Goal: Task Accomplishment & Management: Manage account settings

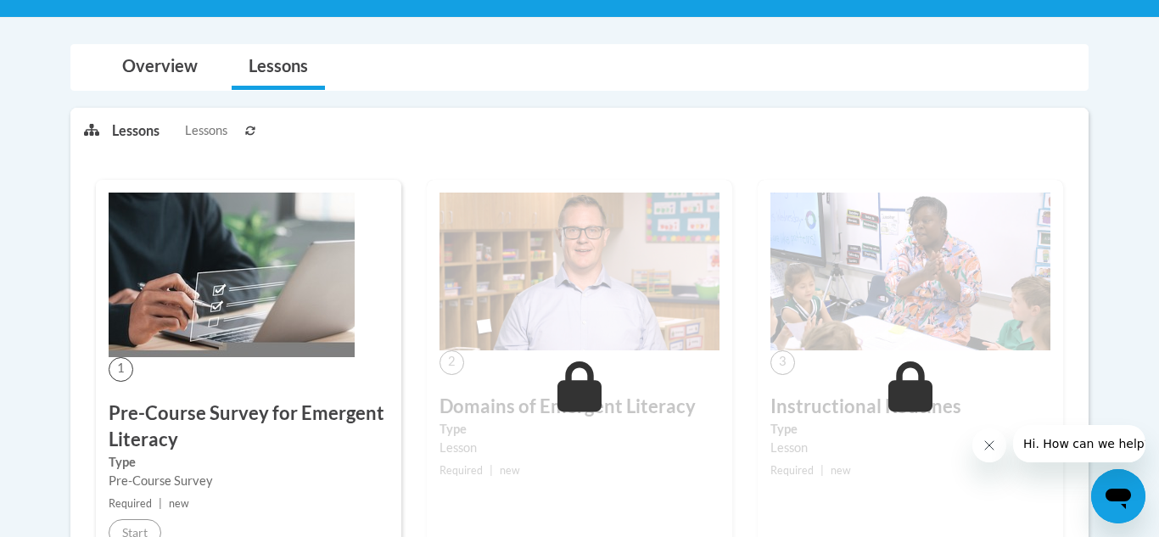
scroll to position [175, 0]
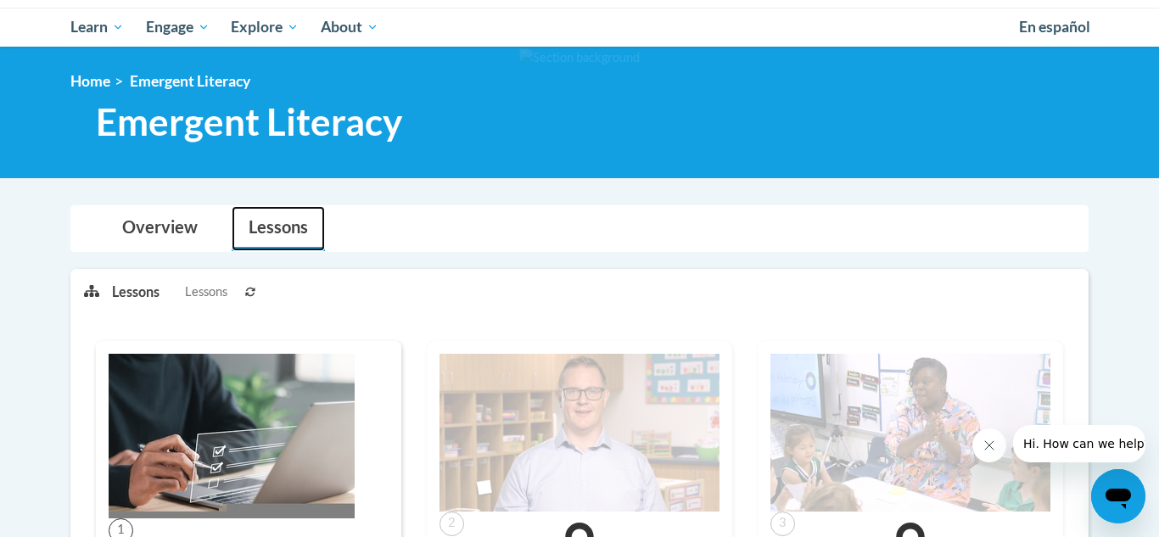
click at [271, 232] on link "Lessons" at bounding box center [278, 228] width 93 height 45
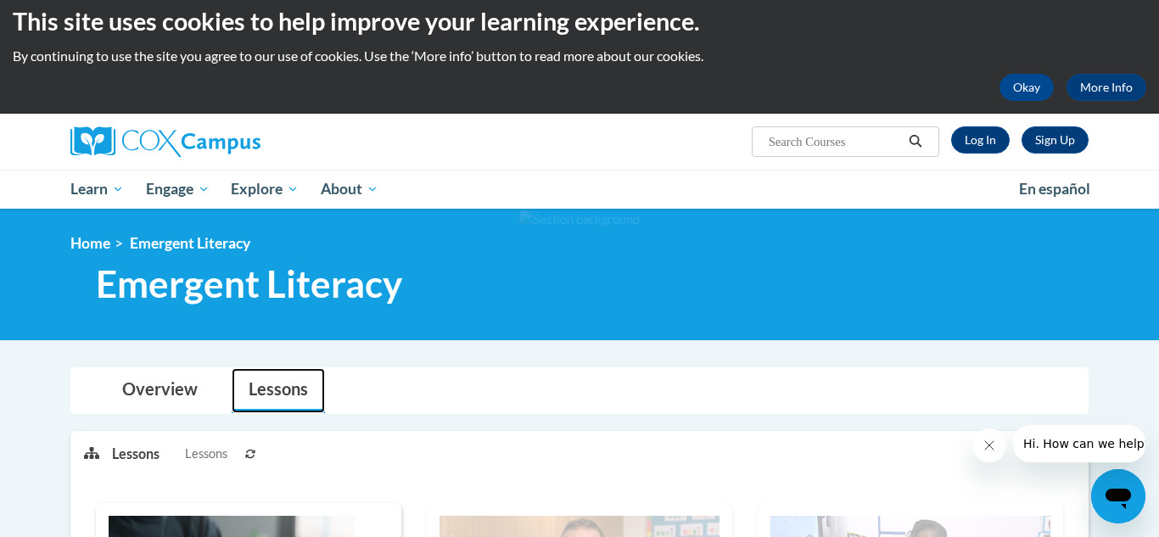
scroll to position [0, 0]
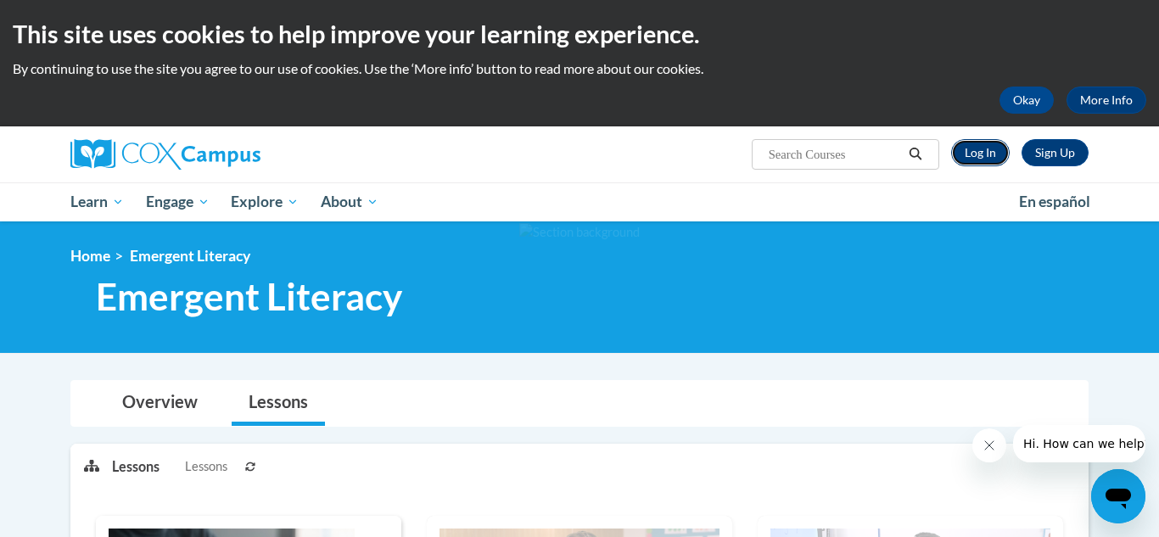
click at [983, 150] on link "Log In" at bounding box center [980, 152] width 59 height 27
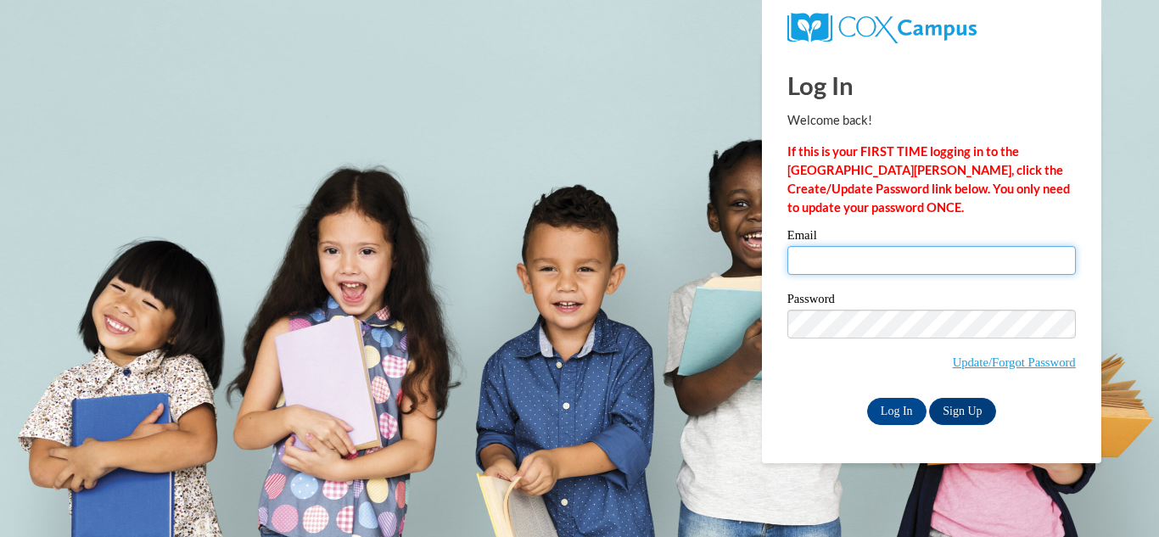
drag, startPoint x: 887, startPoint y: 249, endPoint x: 856, endPoint y: 237, distance: 32.8
click at [887, 249] on input "Email" at bounding box center [931, 260] width 288 height 29
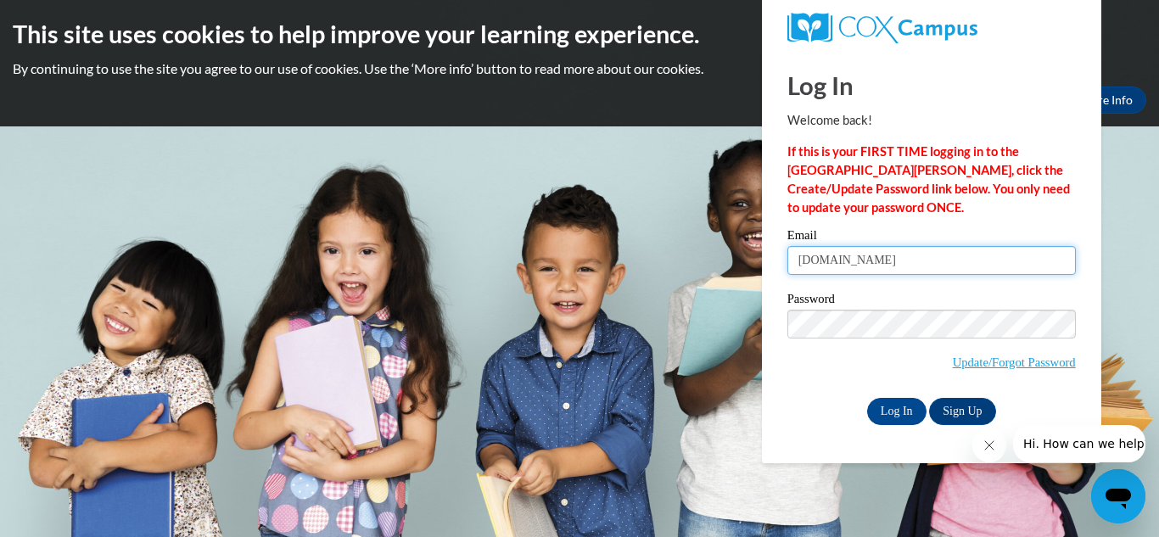
type input "mwilliamsmelc2gmail.com"
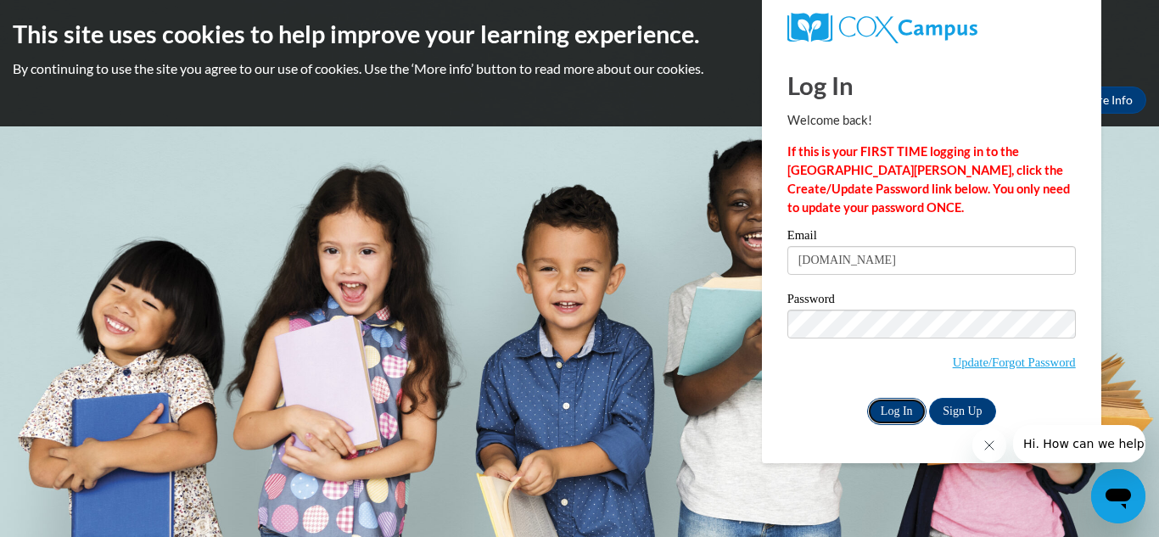
click at [887, 404] on input "Log In" at bounding box center [896, 411] width 59 height 27
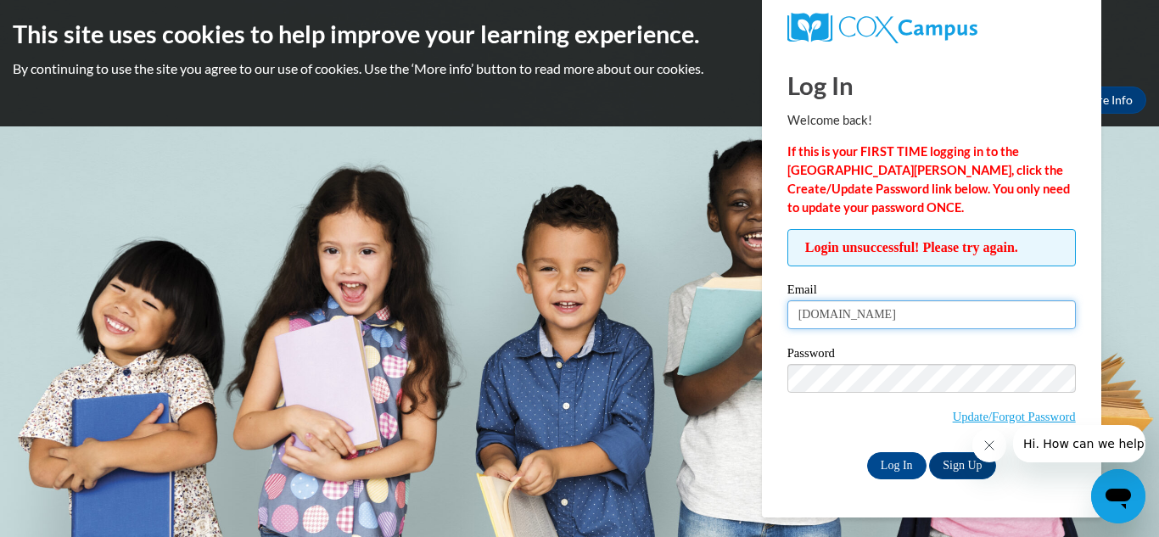
click at [884, 312] on input "[DOMAIN_NAME]" at bounding box center [931, 314] width 288 height 29
click at [879, 316] on input "[DOMAIN_NAME]" at bounding box center [931, 314] width 288 height 29
type input "[EMAIL_ADDRESS][DOMAIN_NAME]"
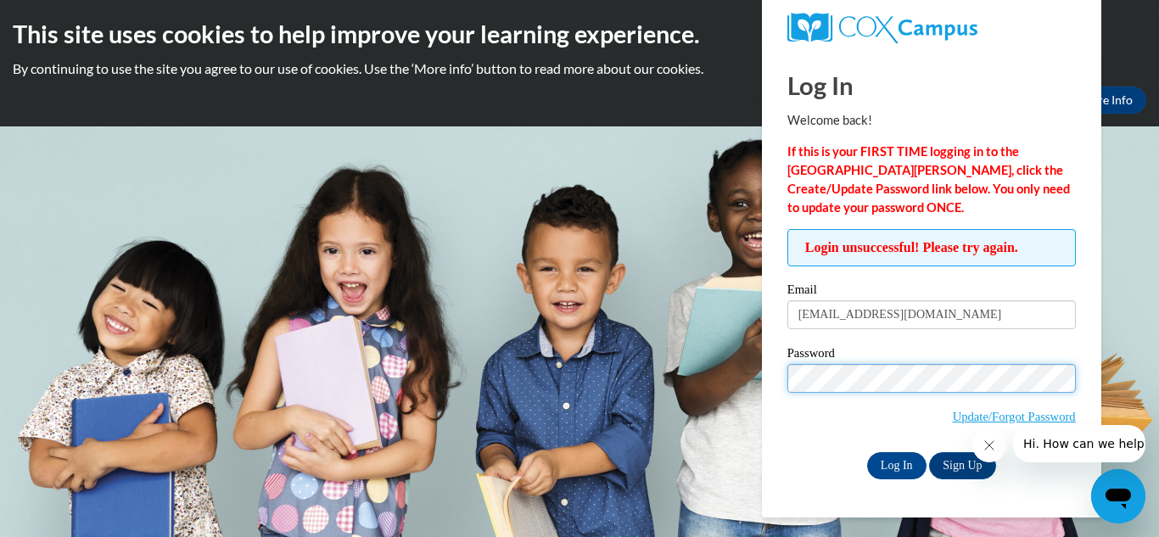
click at [867, 452] on input "Log In" at bounding box center [896, 465] width 59 height 27
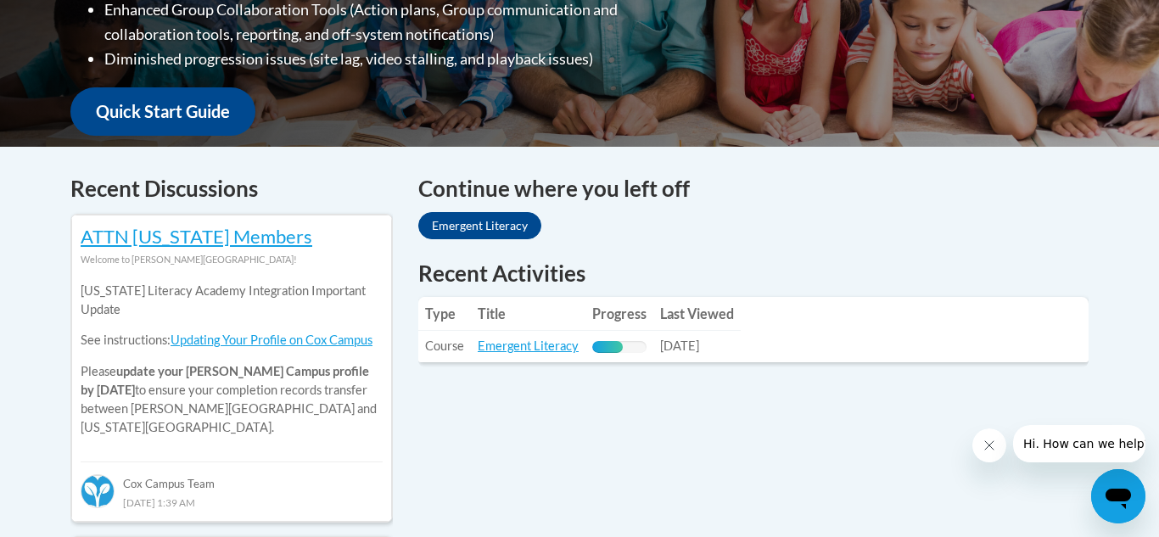
scroll to position [568, 0]
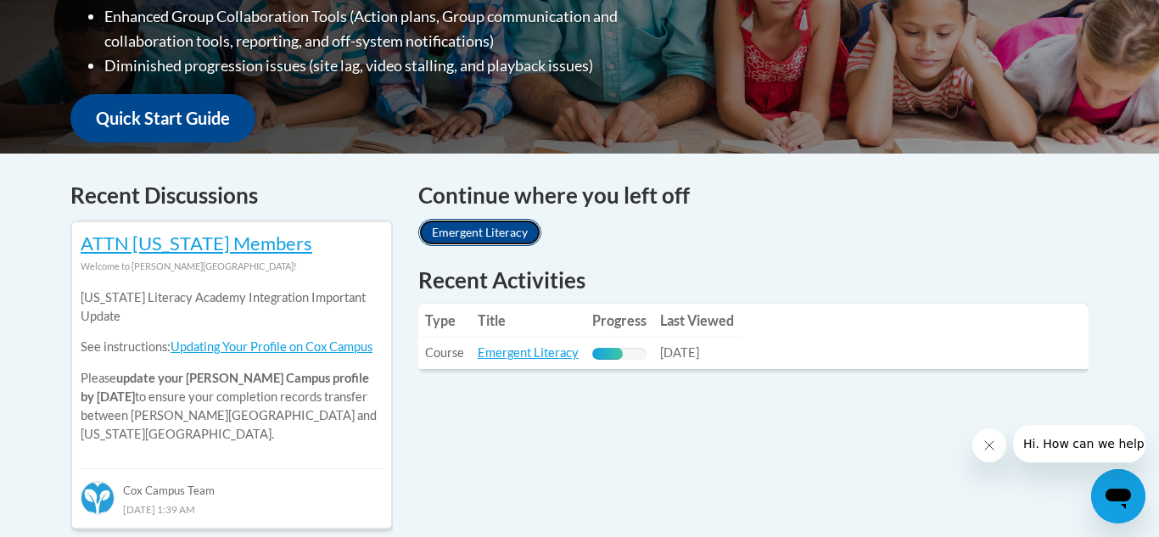
click at [445, 230] on link "Emergent Literacy" at bounding box center [479, 232] width 123 height 27
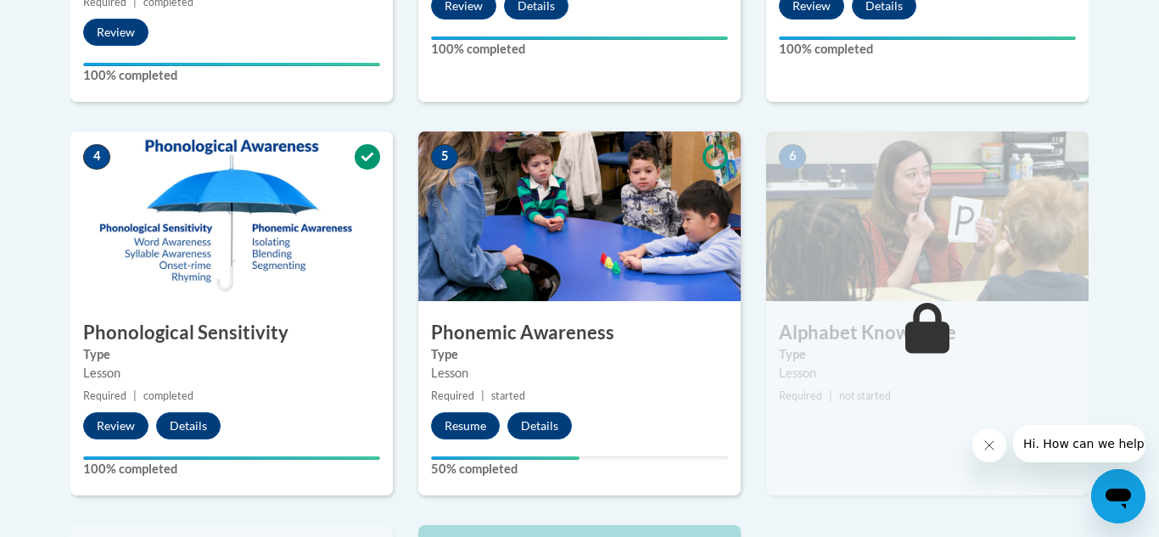
scroll to position [876, 0]
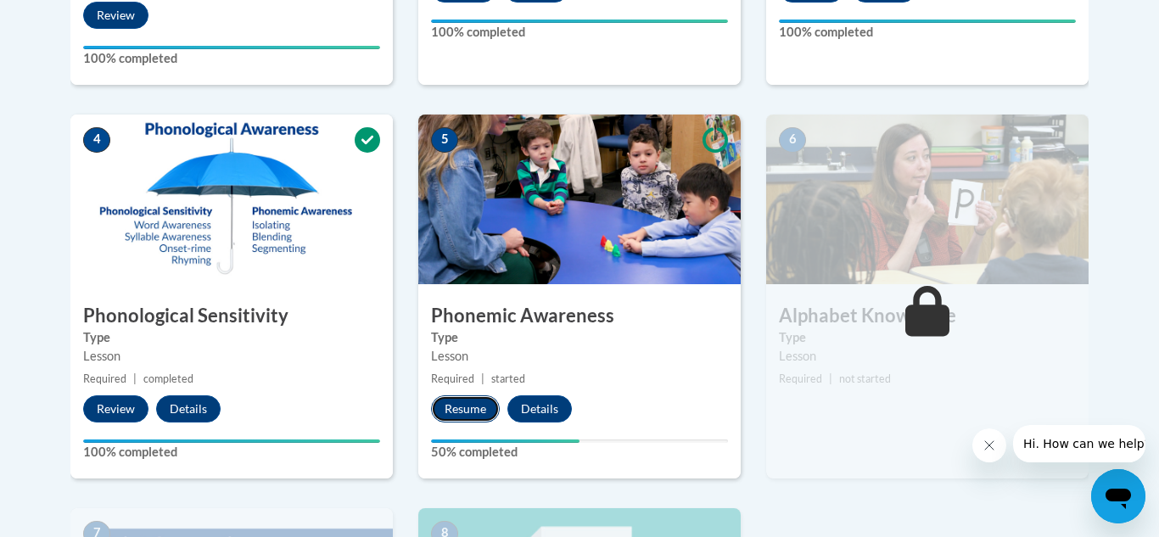
click at [477, 405] on button "Resume" at bounding box center [465, 408] width 69 height 27
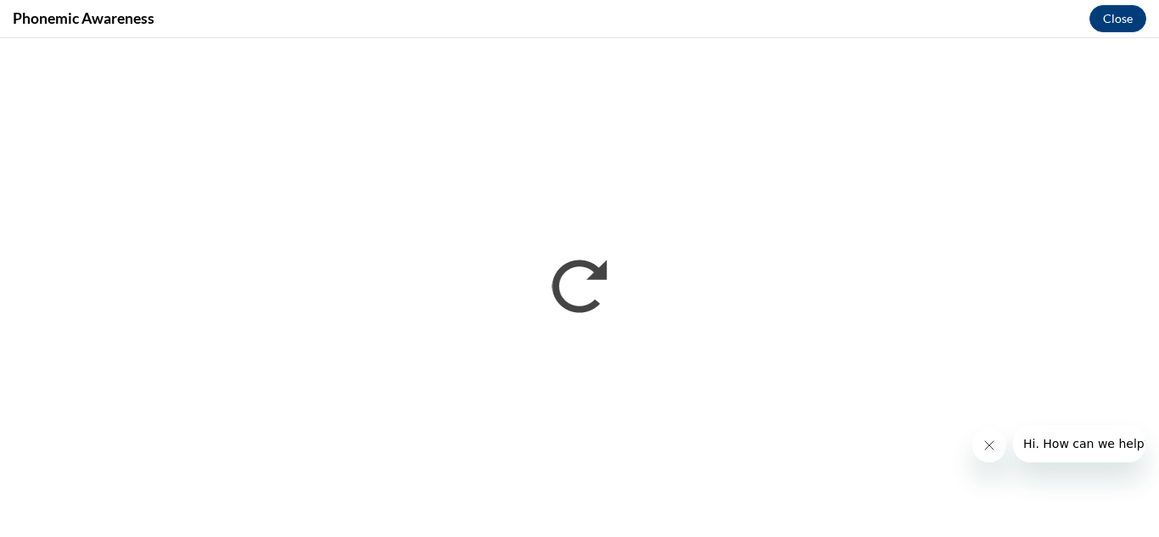
scroll to position [0, 0]
